Goal: Find specific page/section: Find specific page/section

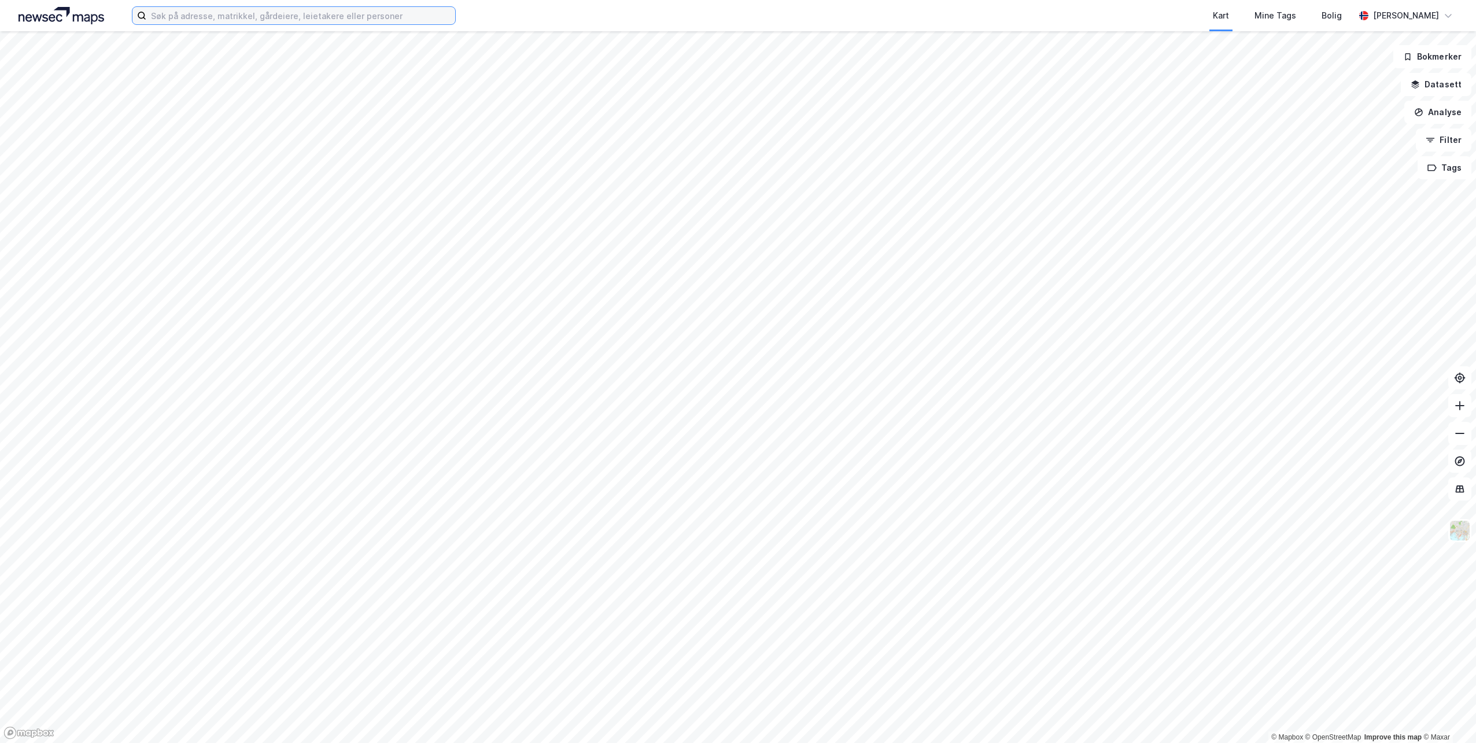
click at [338, 13] on input at bounding box center [300, 15] width 309 height 17
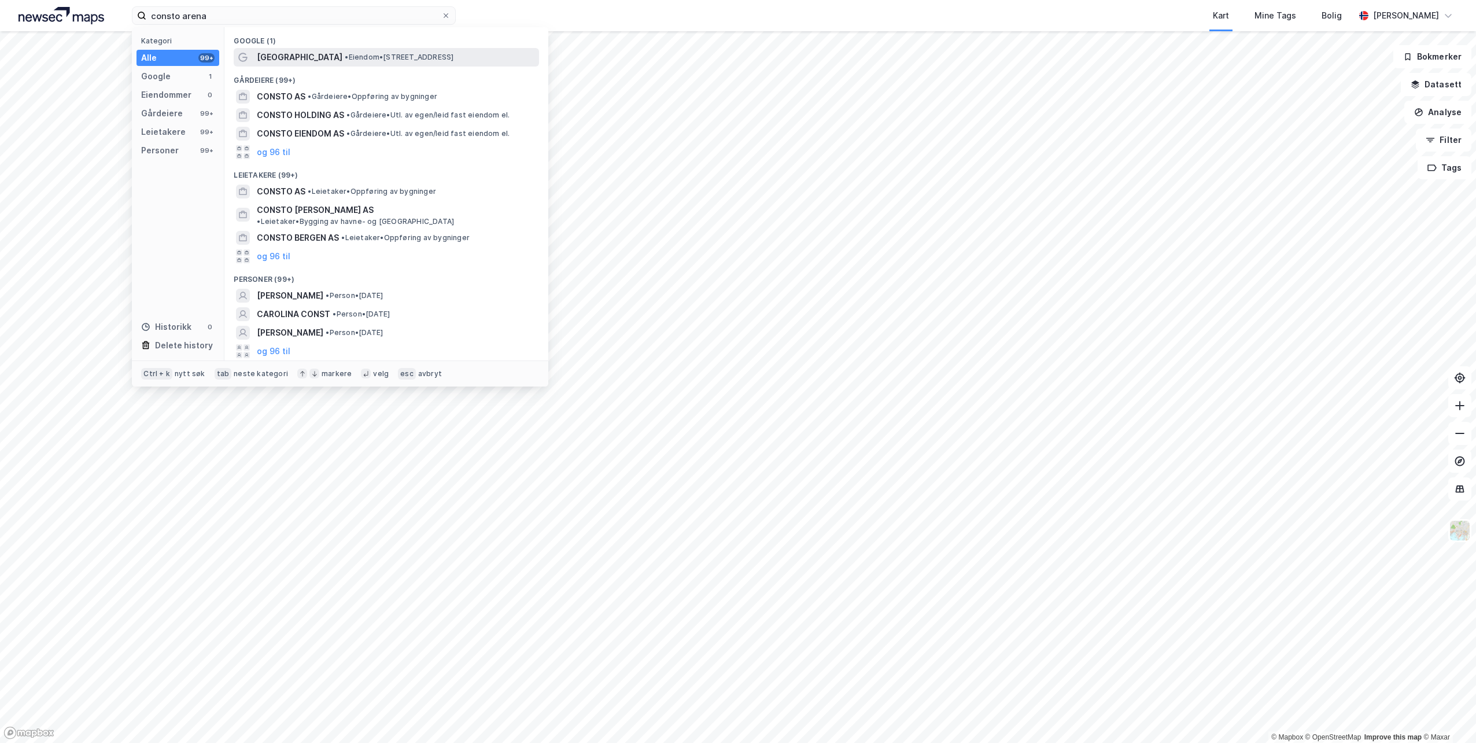
click at [362, 54] on span "• Eiendom • [STREET_ADDRESS]" at bounding box center [399, 57] width 109 height 9
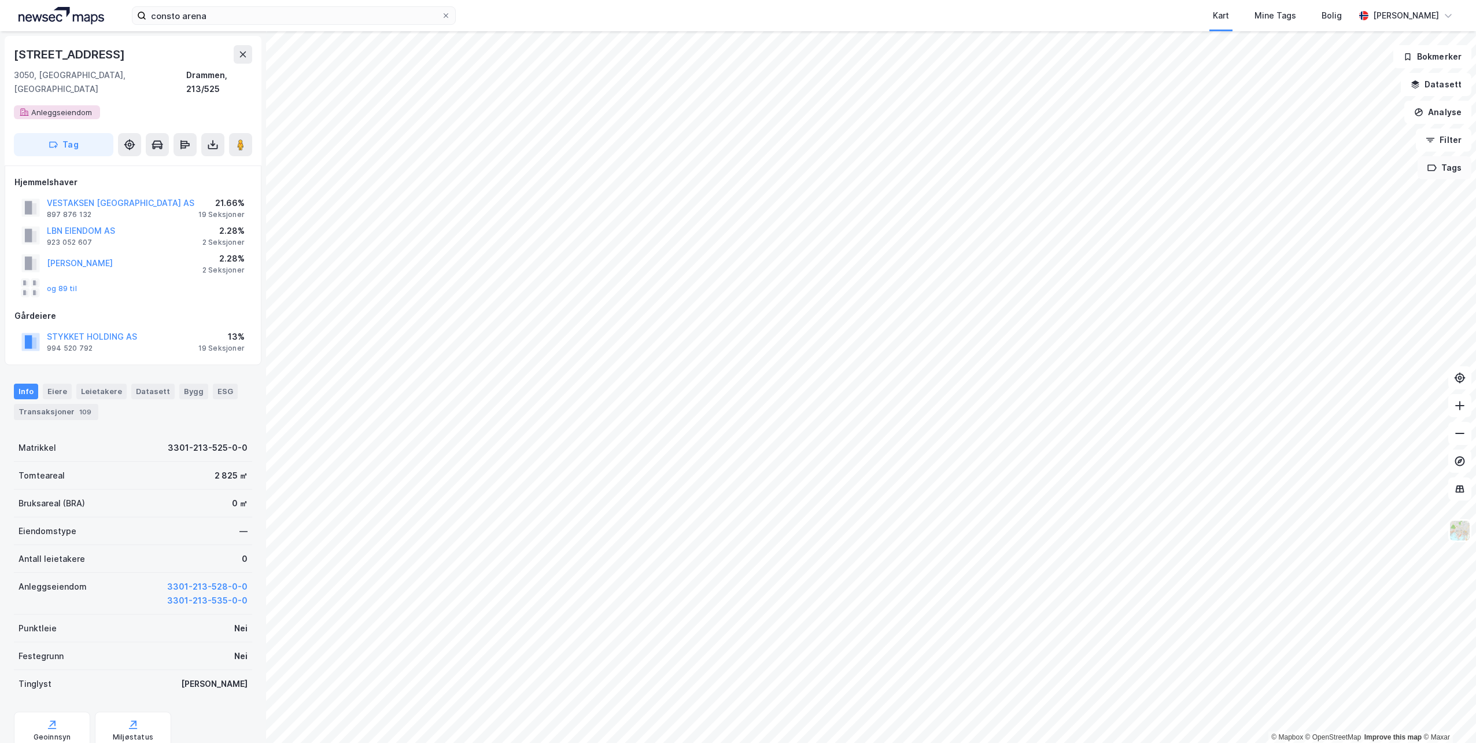
click at [1446, 168] on button "Tags" at bounding box center [1445, 167] width 54 height 23
click at [1443, 87] on button "Datasett" at bounding box center [1436, 84] width 71 height 23
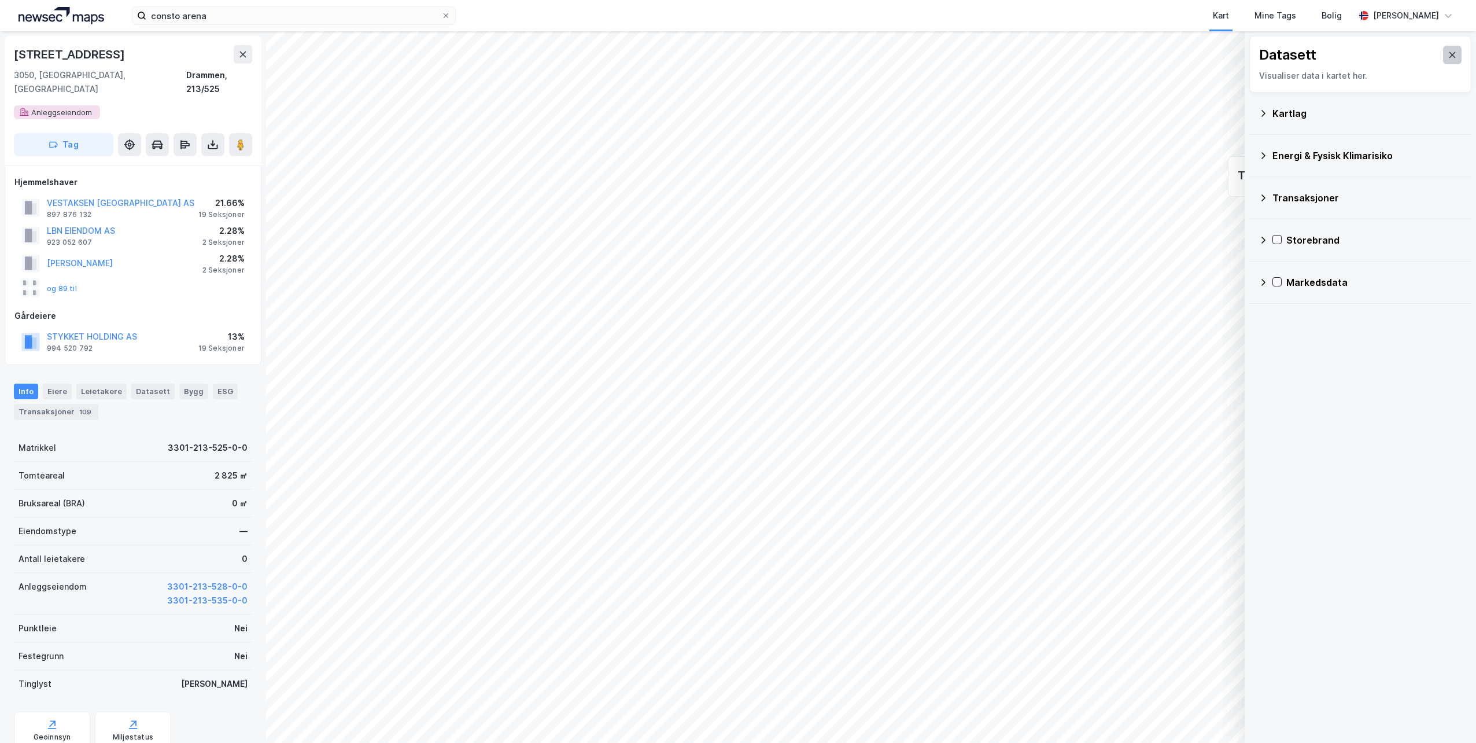
click at [1445, 50] on button at bounding box center [1452, 55] width 19 height 19
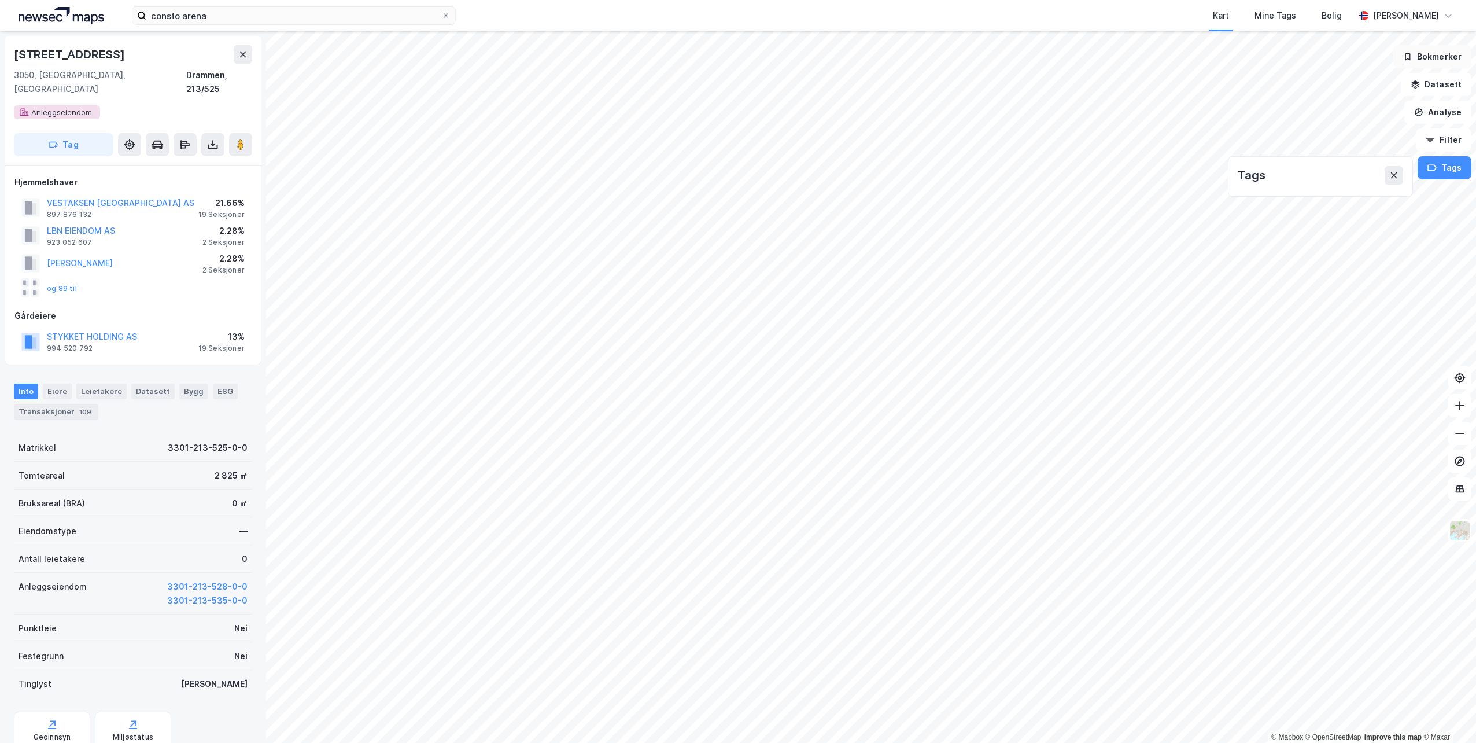
click at [1443, 60] on button "Bokmerker" at bounding box center [1432, 56] width 78 height 23
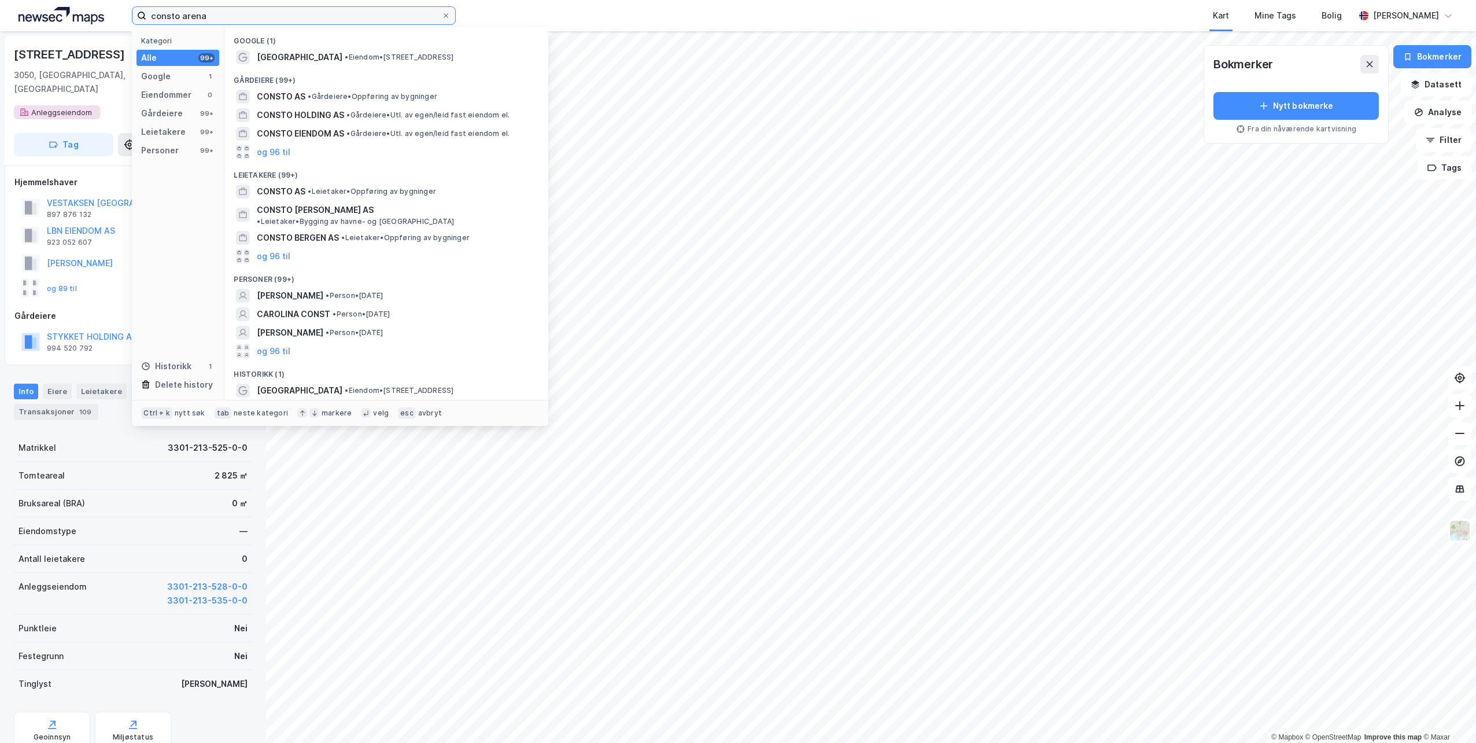
drag, startPoint x: 393, startPoint y: 13, endPoint x: 130, endPoint y: 14, distance: 263.7
click at [130, 14] on div "consto arena Kategori Alle 99+ Google 1 Eiendommer 0 Gårdeiere 99+ Leietakere 9…" at bounding box center [738, 15] width 1476 height 31
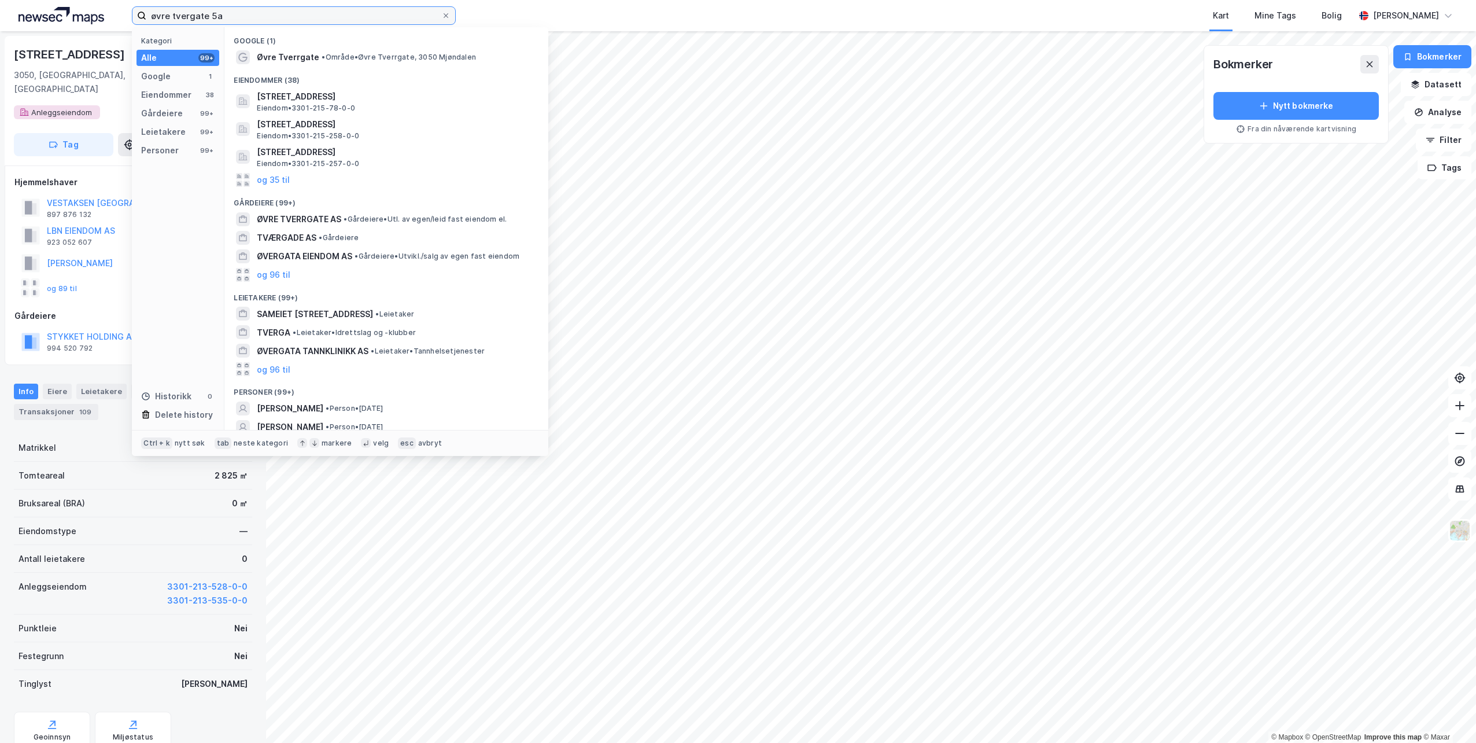
type input "øvre tvergate 5a"
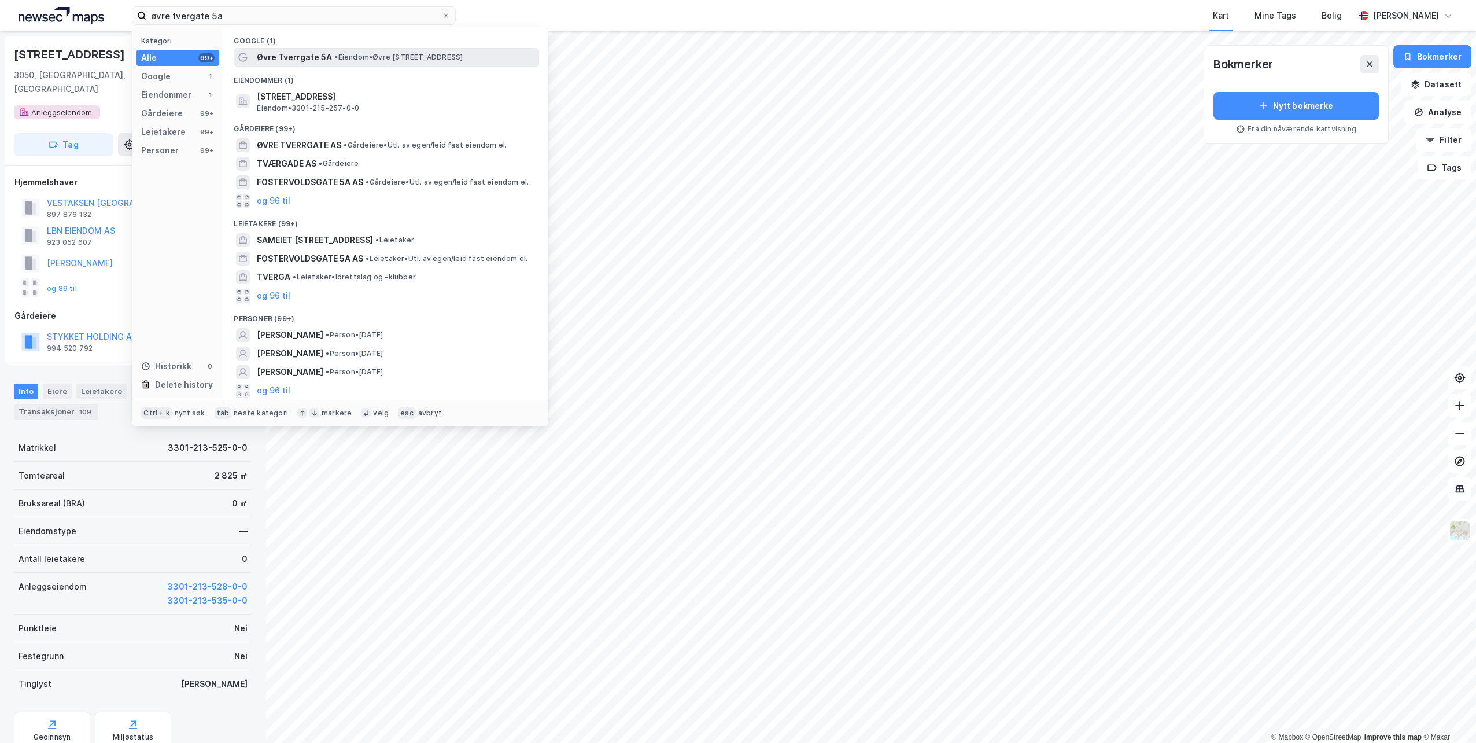
click at [324, 60] on span "Øvre Tverrgate 5A" at bounding box center [294, 57] width 75 height 14
